Goal: Task Accomplishment & Management: Complete application form

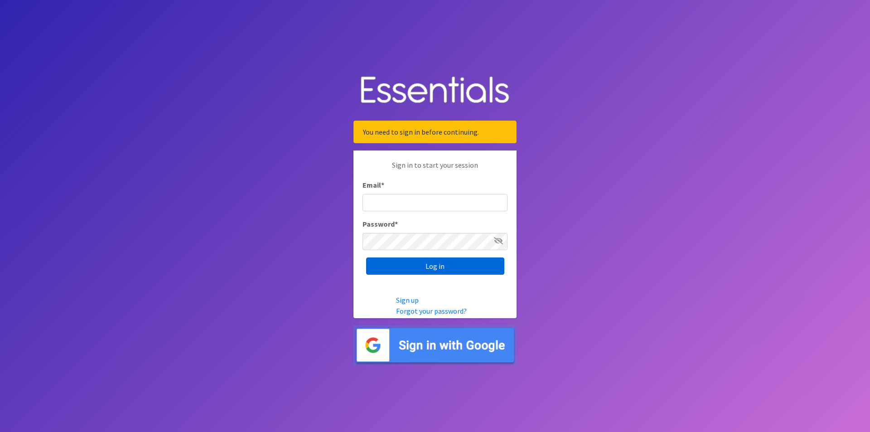
type input "[EMAIL_ADDRESS][DOMAIN_NAME]"
click at [450, 264] on input "Log in" at bounding box center [435, 265] width 138 height 17
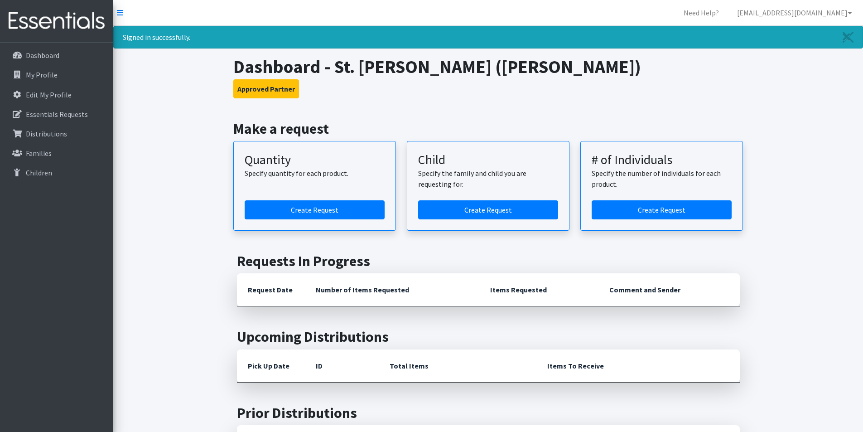
click at [310, 215] on link "Create Request" at bounding box center [315, 209] width 140 height 19
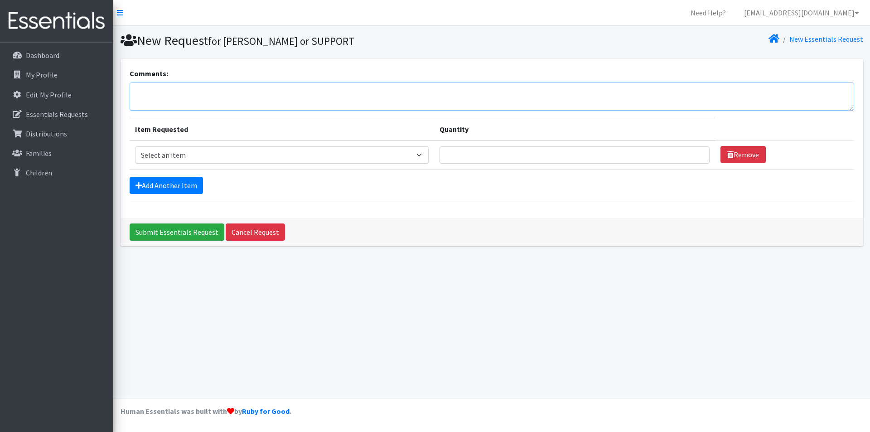
click at [260, 90] on textarea "Comments:" at bounding box center [492, 96] width 725 height 28
type textarea "Will pick up Thursday 8/26. Thank you!"
click at [263, 149] on select "Select an item Diaper (Size 2) Diaper (Size 3) Diaper (Size 4) Diaper (Size 5) …" at bounding box center [282, 154] width 294 height 17
select select "2960"
click at [135, 146] on select "Select an item Diaper (Size 2) Diaper (Size 3) Diaper (Size 4) Diaper (Size 5) …" at bounding box center [282, 154] width 294 height 17
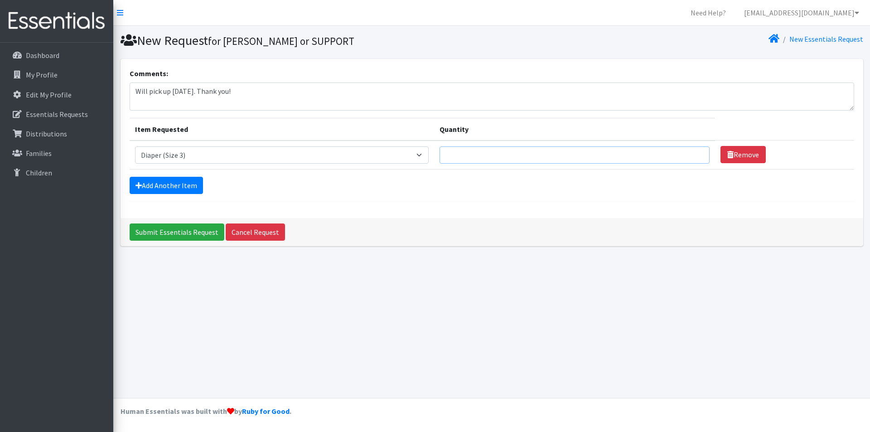
click at [514, 150] on input "Quantity" at bounding box center [575, 154] width 270 height 17
type input "250"
click at [174, 184] on link "Add Another Item" at bounding box center [166, 185] width 73 height 17
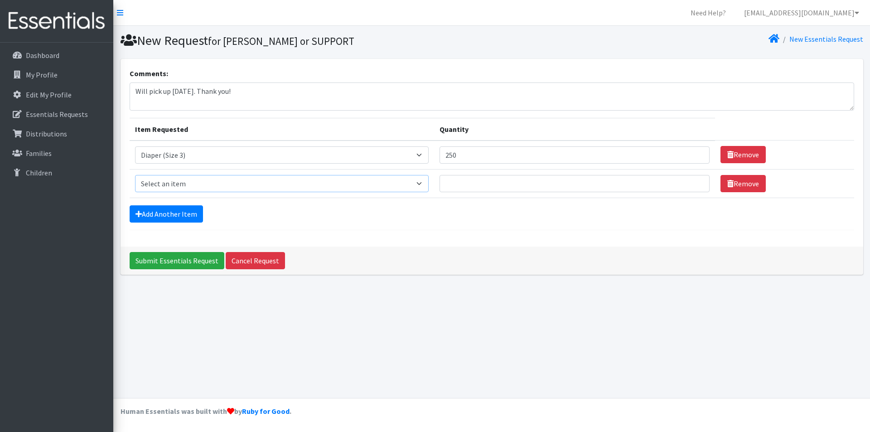
click at [179, 184] on select "Select an item Diaper (Size 2) Diaper (Size 3) Diaper (Size 4) Diaper (Size 5) …" at bounding box center [282, 183] width 294 height 17
select select "2930"
click at [135, 175] on select "Select an item Diaper (Size 2) Diaper (Size 3) Diaper (Size 4) Diaper (Size 5) …" at bounding box center [282, 183] width 294 height 17
click at [499, 188] on input "Quantity" at bounding box center [575, 183] width 270 height 17
type input "500"
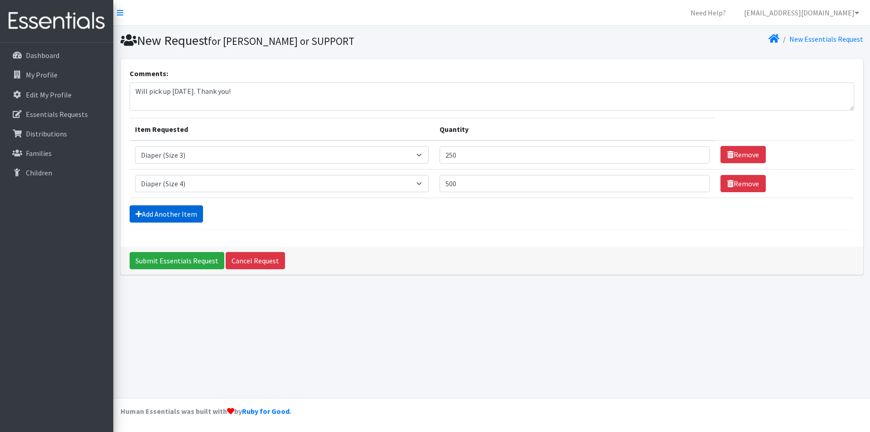
click at [140, 213] on icon at bounding box center [138, 213] width 6 height 7
click at [147, 213] on link "Add Another Item" at bounding box center [166, 213] width 73 height 17
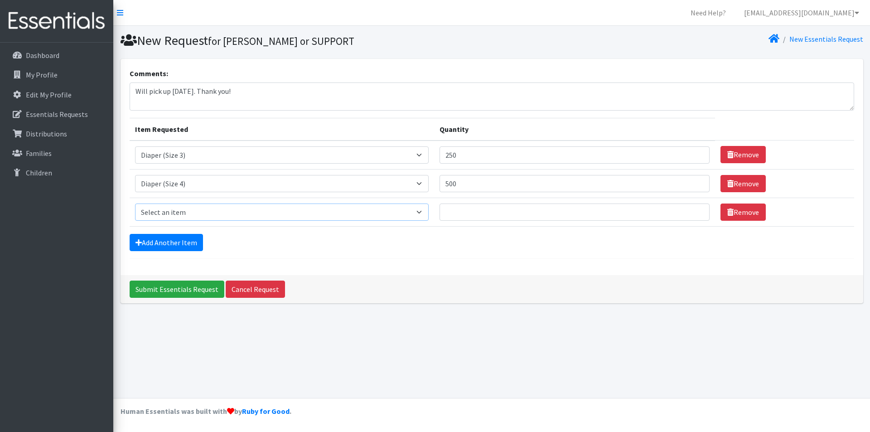
click at [201, 208] on select "Select an item Diaper (Size 2) Diaper (Size 3) Diaper (Size 4) Diaper (Size 5) …" at bounding box center [282, 211] width 294 height 17
select select "2961"
click at [135, 203] on select "Select an item Diaper (Size 2) Diaper (Size 3) Diaper (Size 4) Diaper (Size 5) …" at bounding box center [282, 211] width 294 height 17
click at [500, 211] on input "Quantity" at bounding box center [575, 211] width 270 height 17
type input "500"
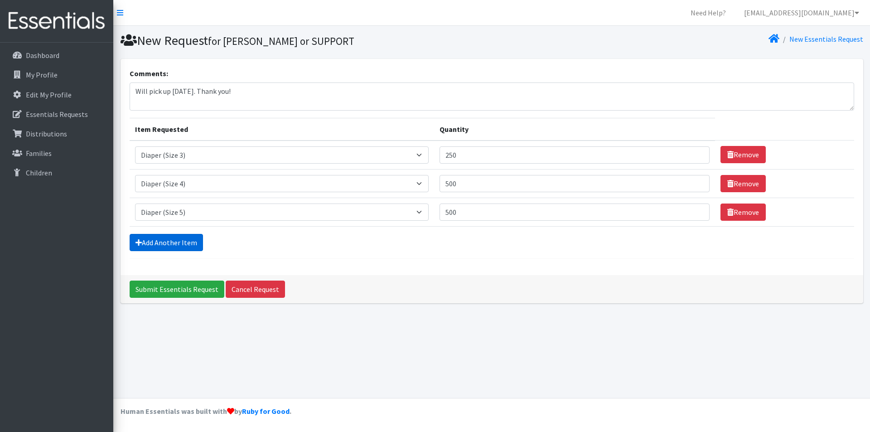
click at [153, 243] on link "Add Another Item" at bounding box center [166, 242] width 73 height 17
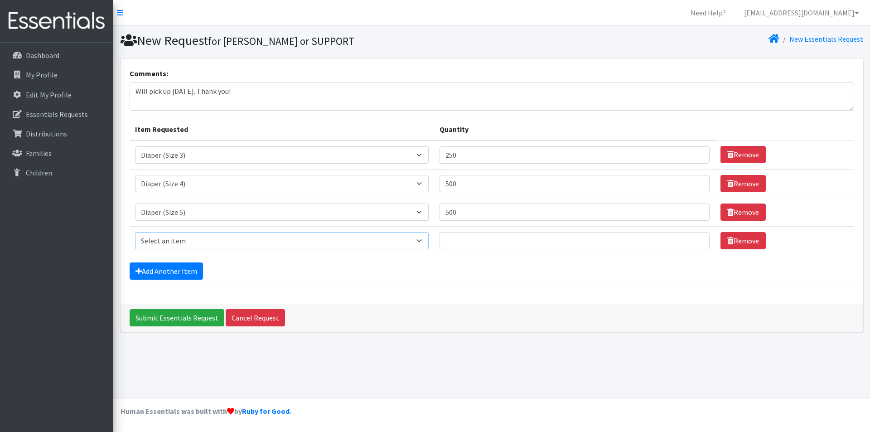
click at [191, 241] on select "Select an item Diaper (Size 2) Diaper (Size 3) Diaper (Size 4) Diaper (Size 5) …" at bounding box center [282, 240] width 294 height 17
select select "2950"
click at [135, 232] on select "Select an item Diaper (Size 2) Diaper (Size 3) Diaper (Size 4) Diaper (Size 5) …" at bounding box center [282, 240] width 294 height 17
click at [510, 238] on input "Quantity" at bounding box center [575, 240] width 270 height 17
type input "500"
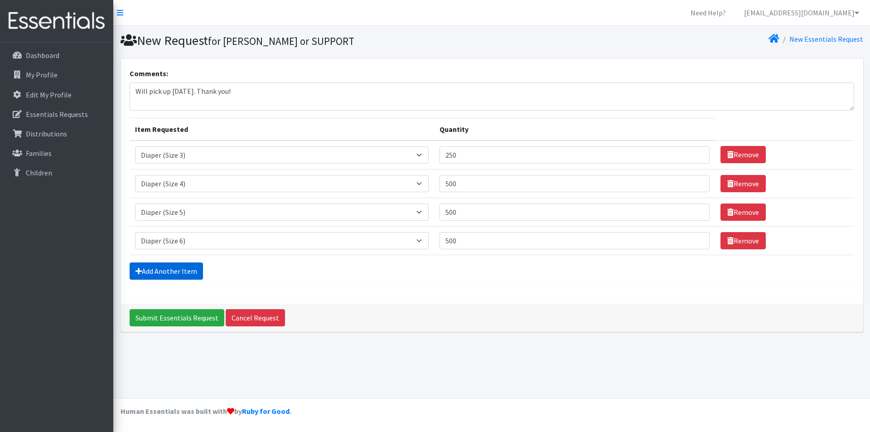
click at [150, 270] on link "Add Another Item" at bounding box center [166, 270] width 73 height 17
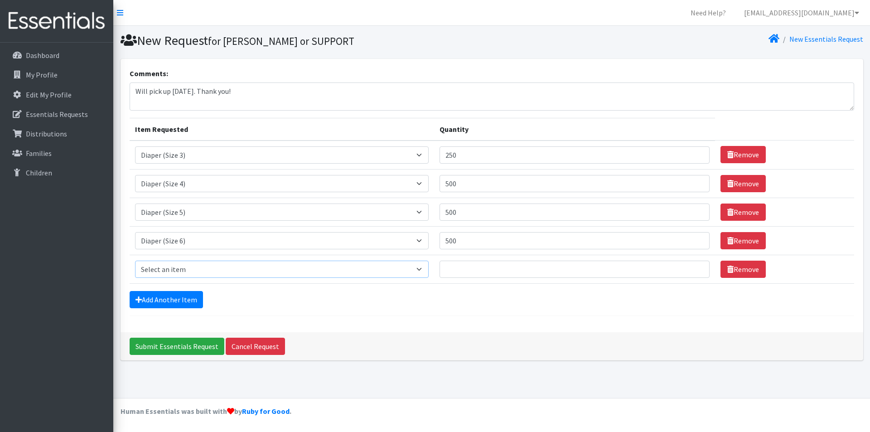
click at [150, 270] on select "Select an item Diaper (Size 2) Diaper (Size 3) Diaper (Size 4) Diaper (Size 5) …" at bounding box center [282, 269] width 294 height 17
select select "2955"
click at [135, 261] on select "Select an item Diaper (Size 2) Diaper (Size 3) Diaper (Size 4) Diaper (Size 5) …" at bounding box center [282, 269] width 294 height 17
click at [491, 270] on input "Quantity" at bounding box center [575, 269] width 270 height 17
type input "400"
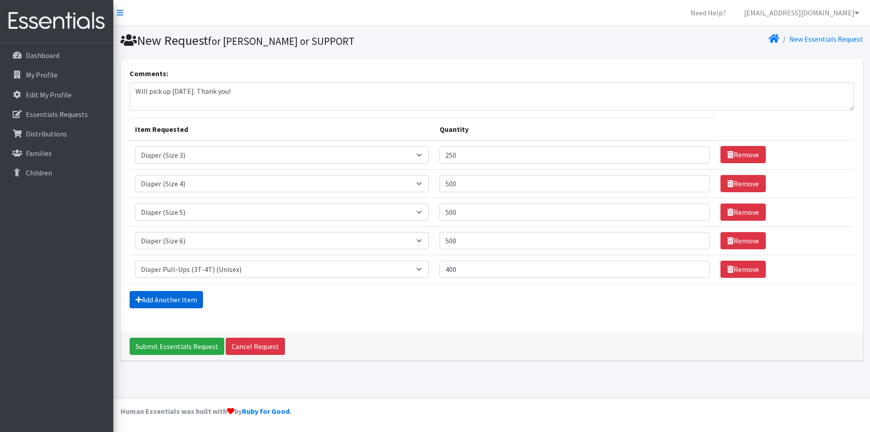
click at [164, 302] on link "Add Another Item" at bounding box center [166, 299] width 73 height 17
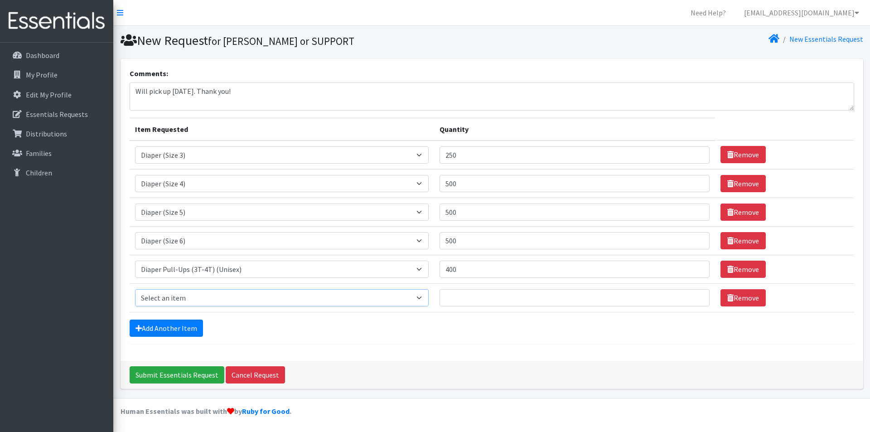
click at [170, 295] on select "Select an item Diaper (Size 2) Diaper (Size 3) Diaper (Size 4) Diaper (Size 5) …" at bounding box center [282, 297] width 294 height 17
select select "2937"
click at [135, 289] on select "Select an item Diaper (Size 2) Diaper (Size 3) Diaper (Size 4) Diaper (Size 5) …" at bounding box center [282, 297] width 294 height 17
click at [484, 289] on input "Quantity" at bounding box center [575, 297] width 270 height 17
type input "72"
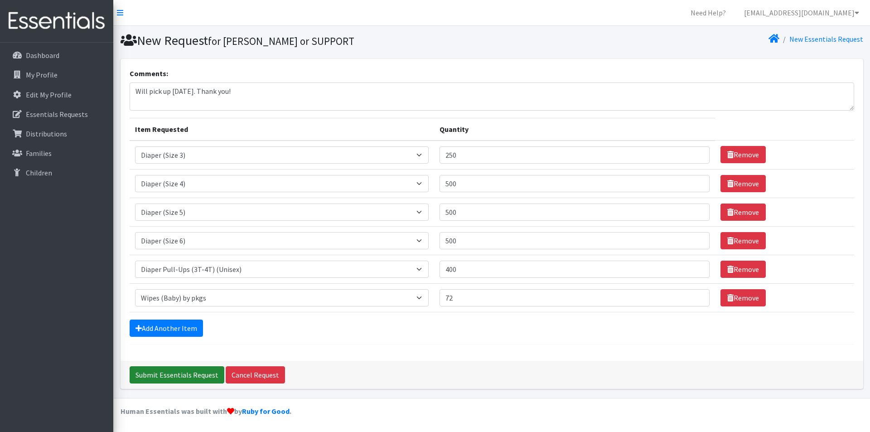
click at [164, 377] on input "Submit Essentials Request" at bounding box center [177, 374] width 95 height 17
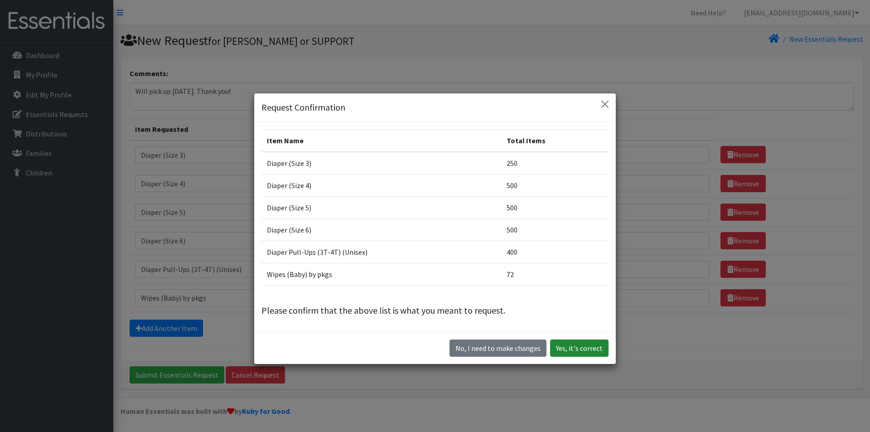
click at [585, 348] on button "Yes, it's correct" at bounding box center [579, 347] width 58 height 17
